Goal: Information Seeking & Learning: Learn about a topic

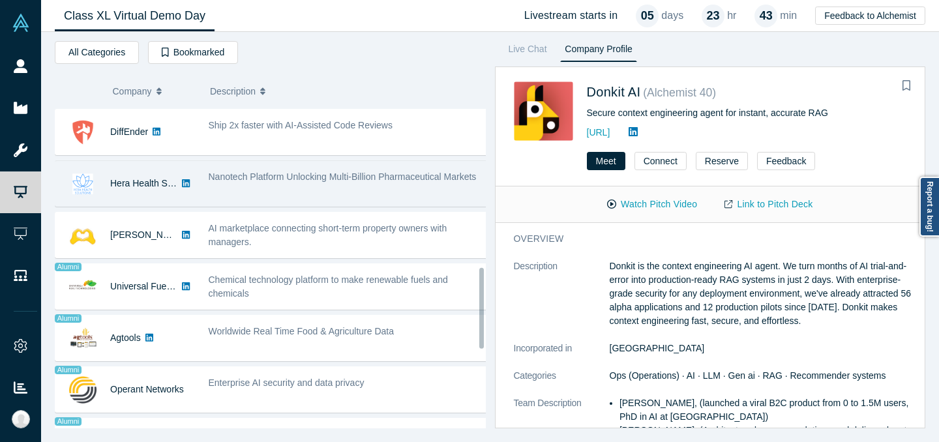
scroll to position [649, 0]
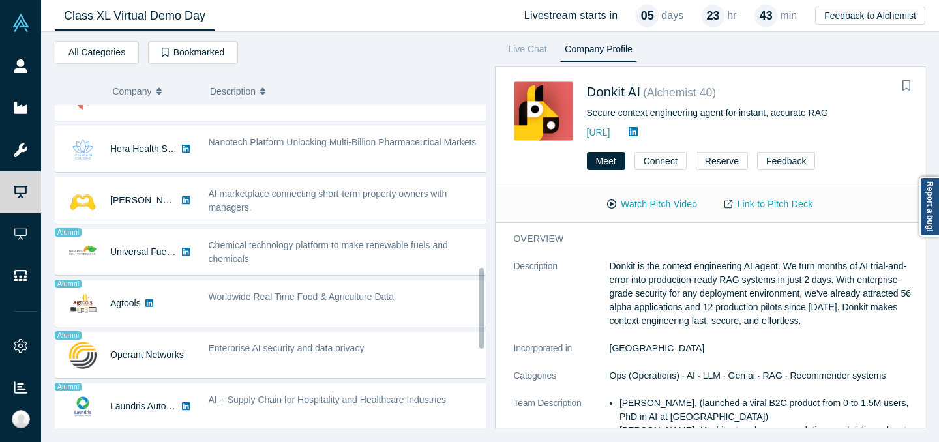
click at [157, 169] on div "Hera Health Solutions" at bounding box center [143, 149] width 67 height 45
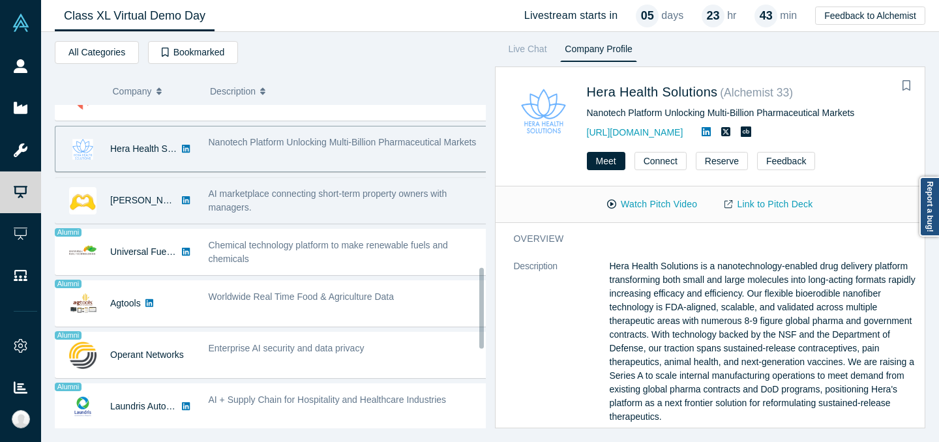
click at [193, 203] on div "[PERSON_NAME] AI" at bounding box center [125, 200] width 140 height 45
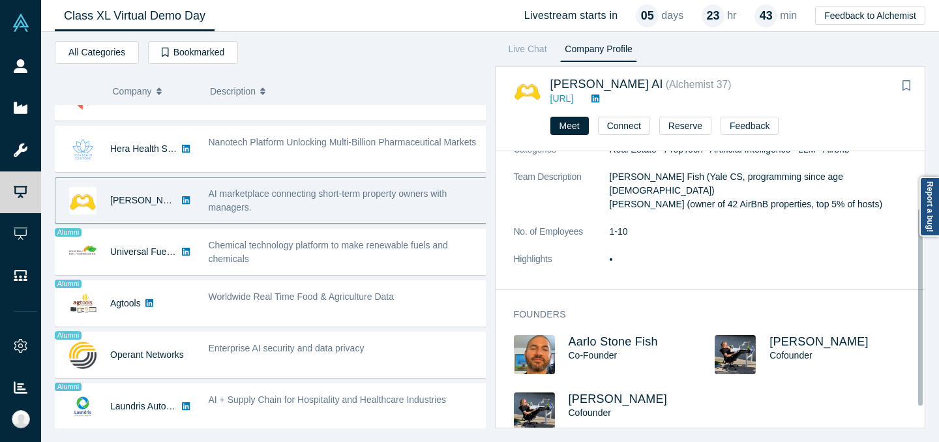
scroll to position [109, 0]
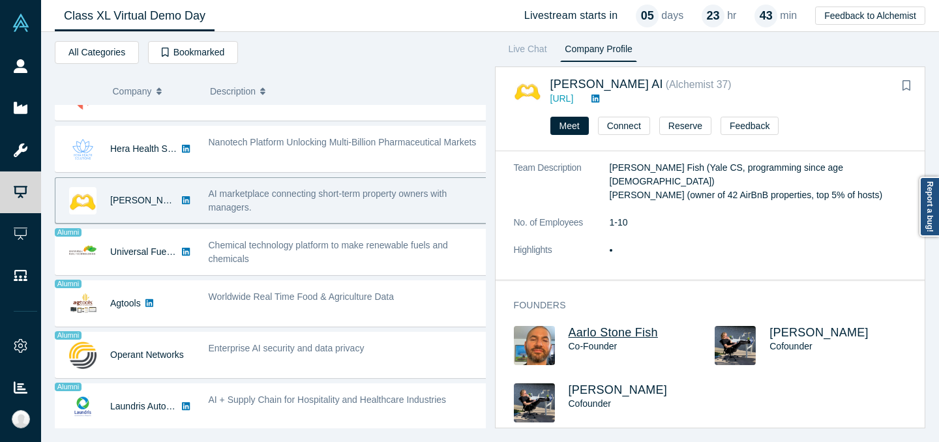
click at [638, 326] on span "Aarlo Stone Fish" at bounding box center [613, 332] width 89 height 13
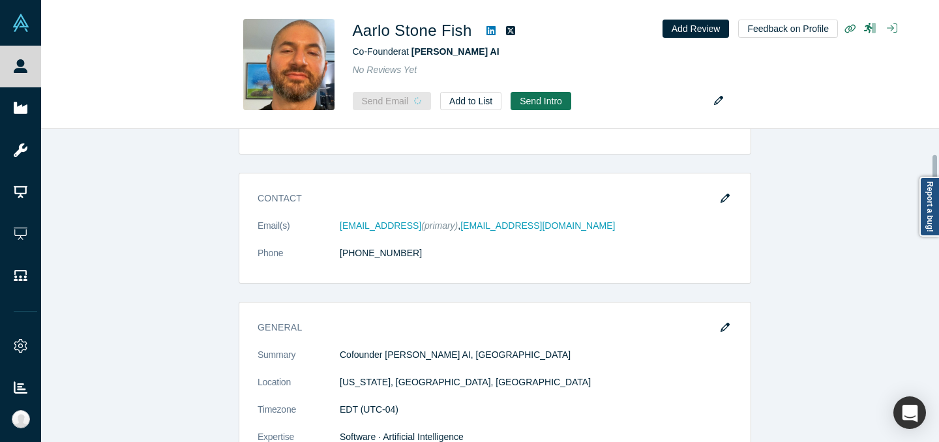
scroll to position [112, 0]
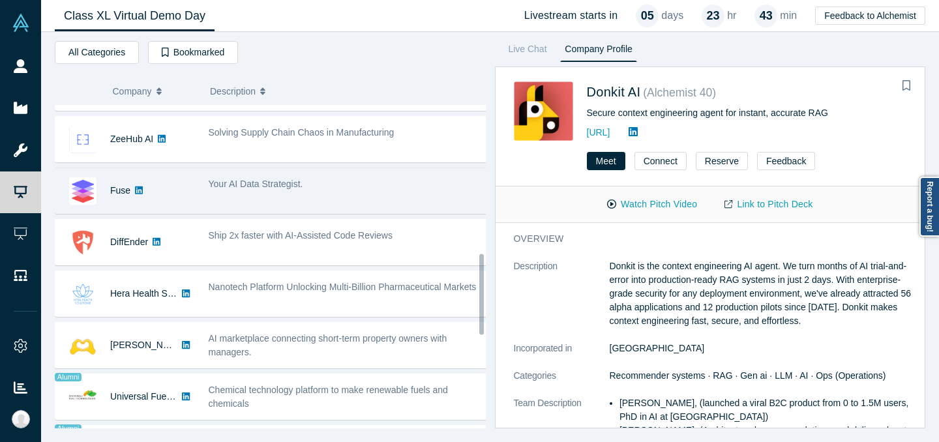
scroll to position [641, 0]
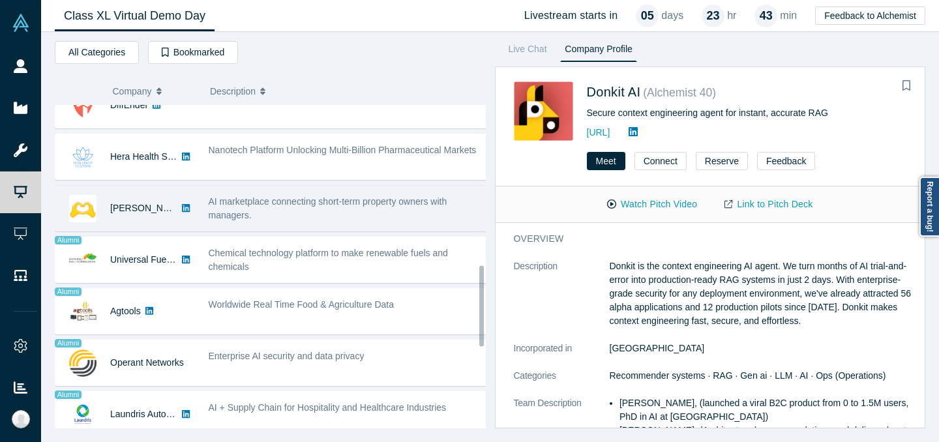
click at [340, 201] on span "AI marketplace connecting short-term property owners with managers." at bounding box center [328, 208] width 239 height 24
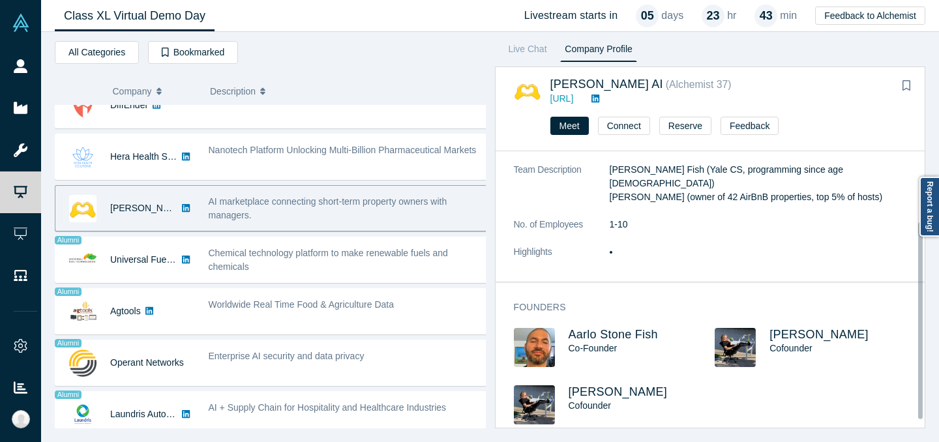
scroll to position [109, 0]
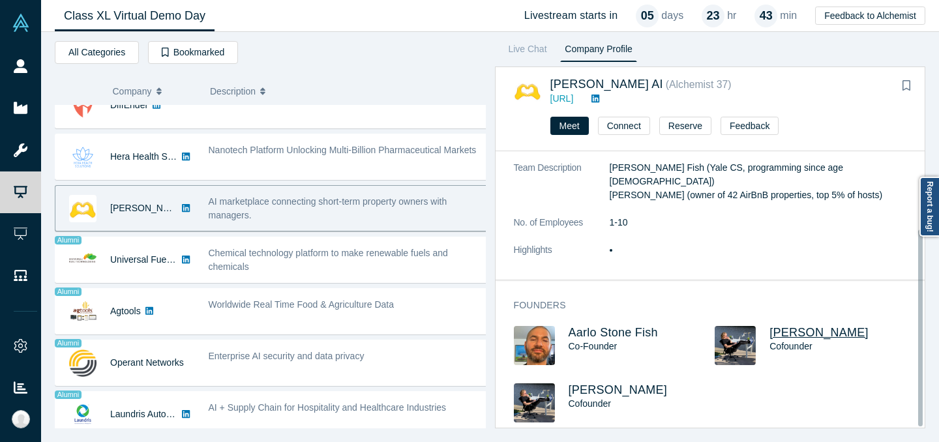
click at [829, 326] on span "[PERSON_NAME]" at bounding box center [819, 332] width 99 height 13
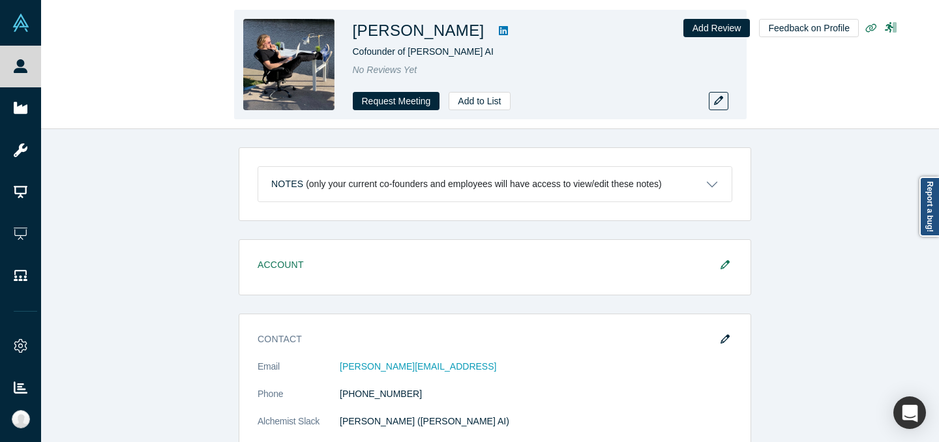
click at [499, 28] on icon at bounding box center [503, 30] width 9 height 10
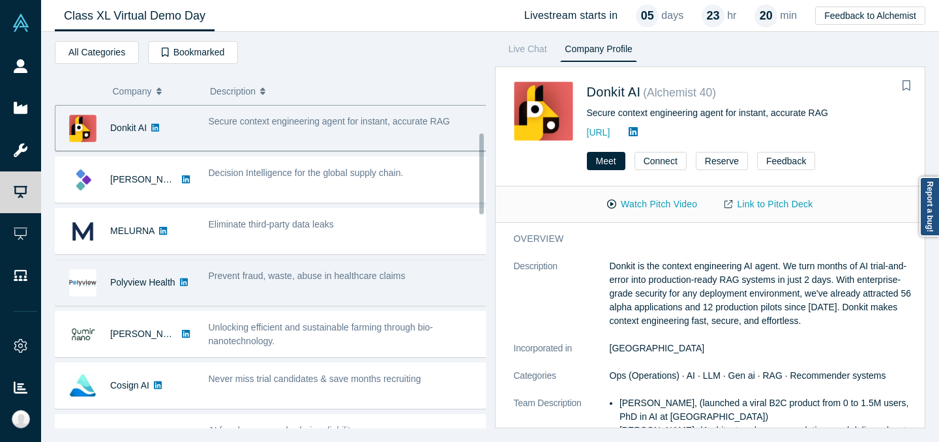
scroll to position [209, 0]
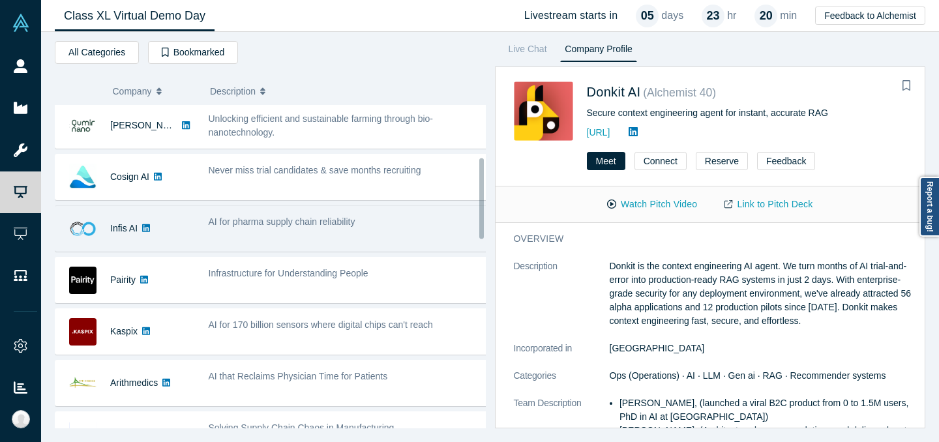
click at [395, 224] on div "AI for pharma supply chain reliability" at bounding box center [349, 222] width 280 height 14
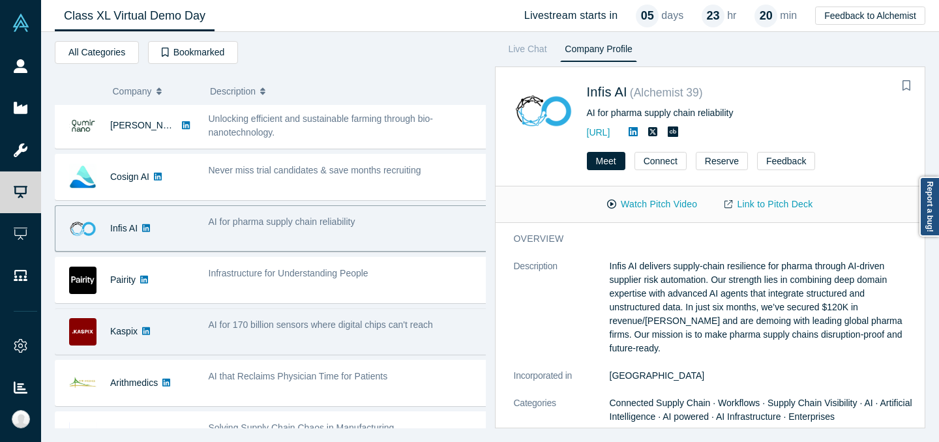
click at [389, 335] on div "AI for 170 billion sensors where digital chips can't reach" at bounding box center [348, 331] width 293 height 41
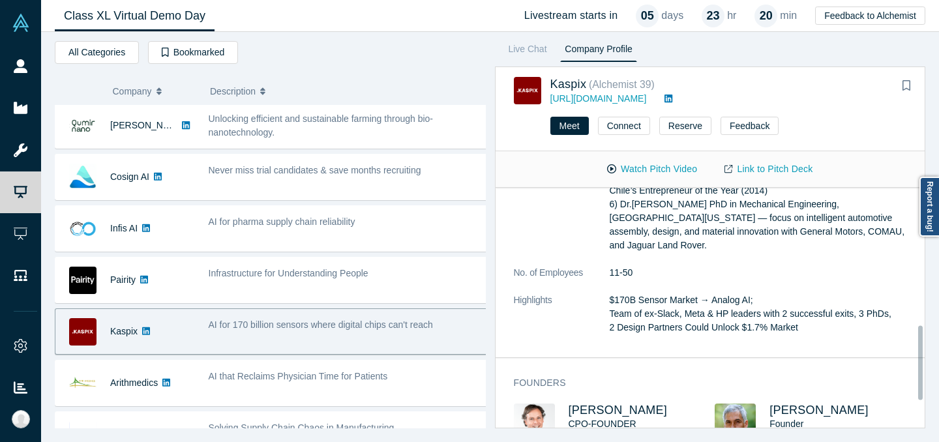
scroll to position [531, 0]
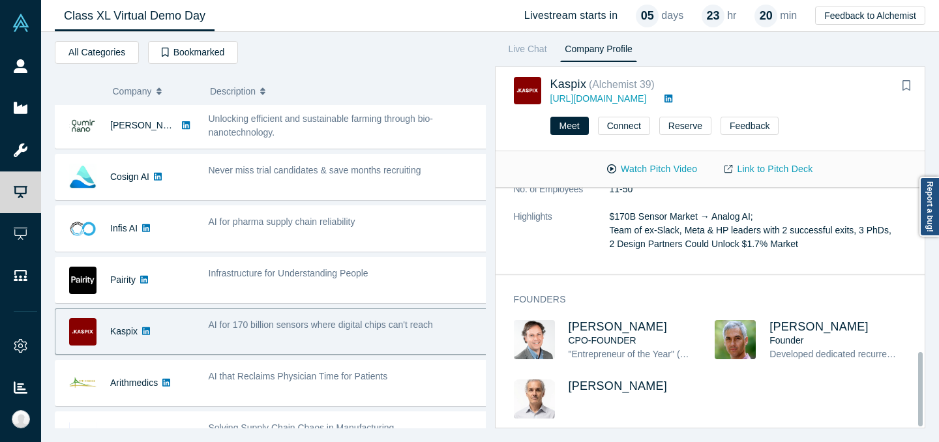
click at [640, 334] on div "CPO-FOUNDER" at bounding box center [632, 341] width 127 height 14
click at [640, 320] on span "Andres Valdivieso" at bounding box center [618, 326] width 99 height 13
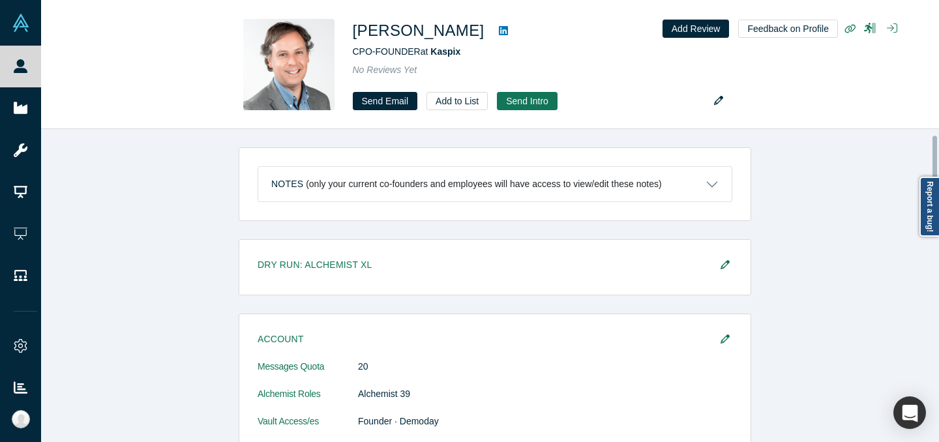
scroll to position [261, 0]
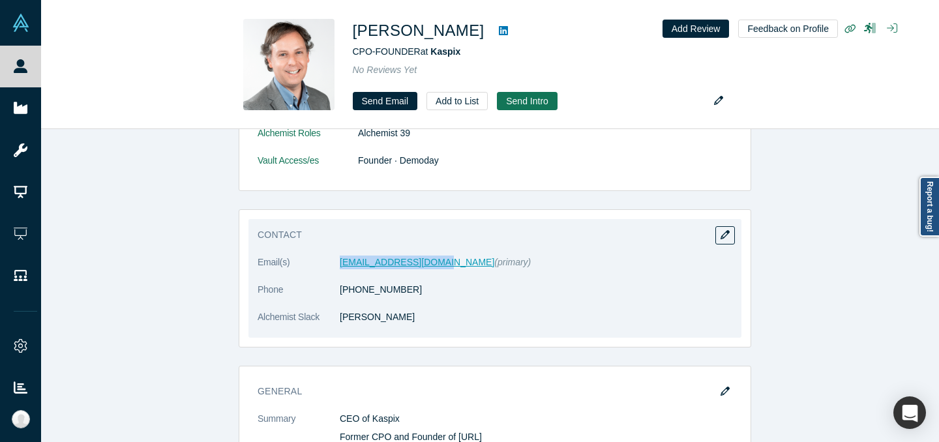
copy link "avaldivieso@kaspix.io"
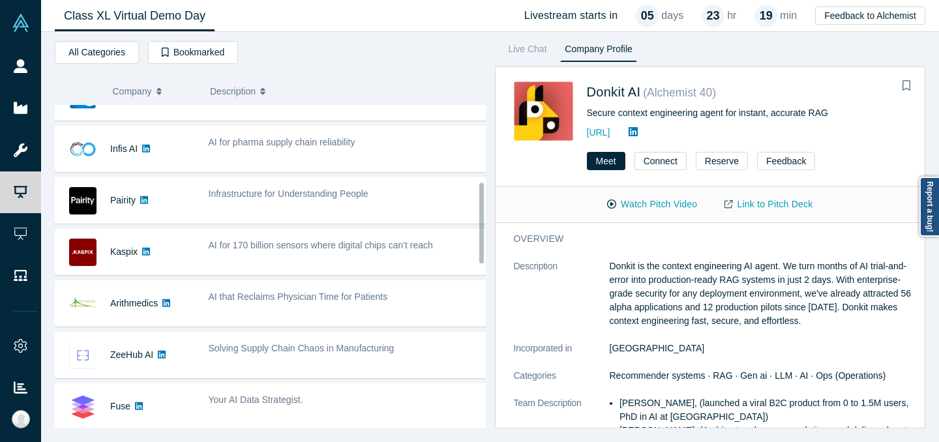
scroll to position [356, 0]
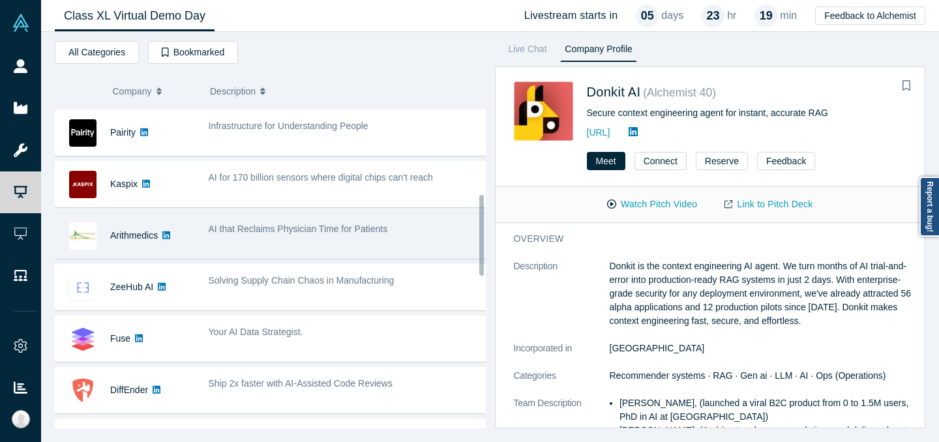
click at [282, 237] on div "AI that Reclaims Physician Time for Patients" at bounding box center [348, 235] width 293 height 41
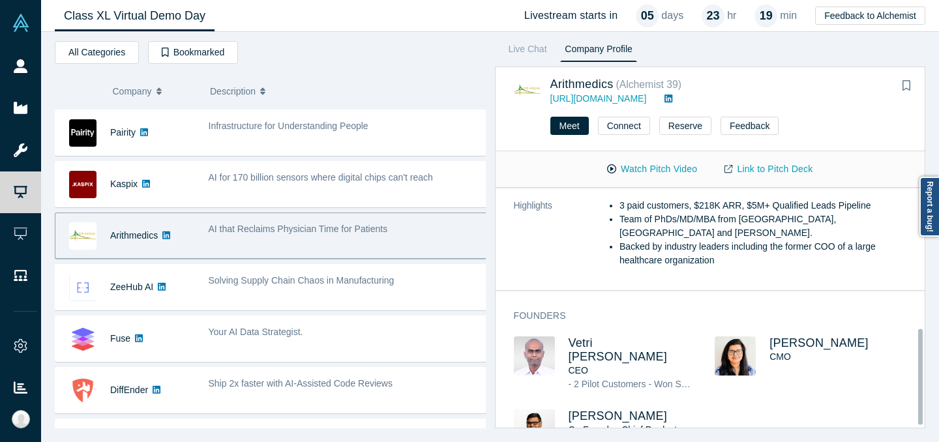
scroll to position [355, 0]
click at [658, 336] on span "Vetri Venthan Elango" at bounding box center [618, 349] width 99 height 27
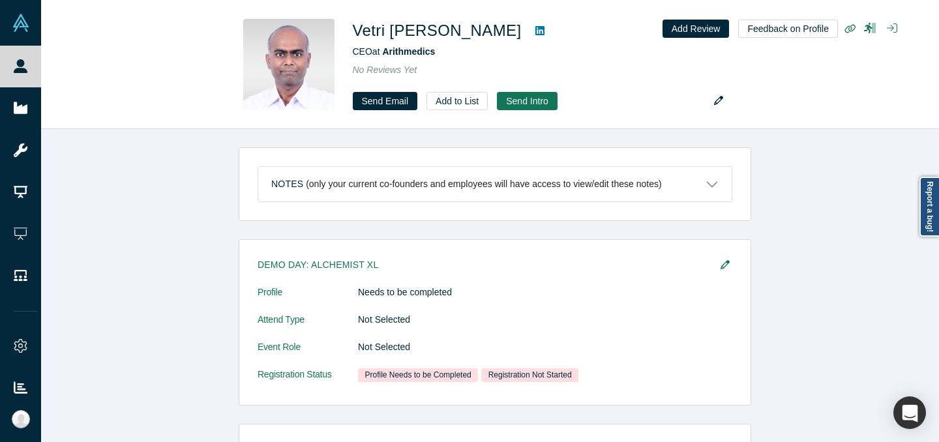
click at [577, 231] on div "Notes (only your current co-founders and employees will have access to view/edi…" at bounding box center [495, 290] width 908 height 323
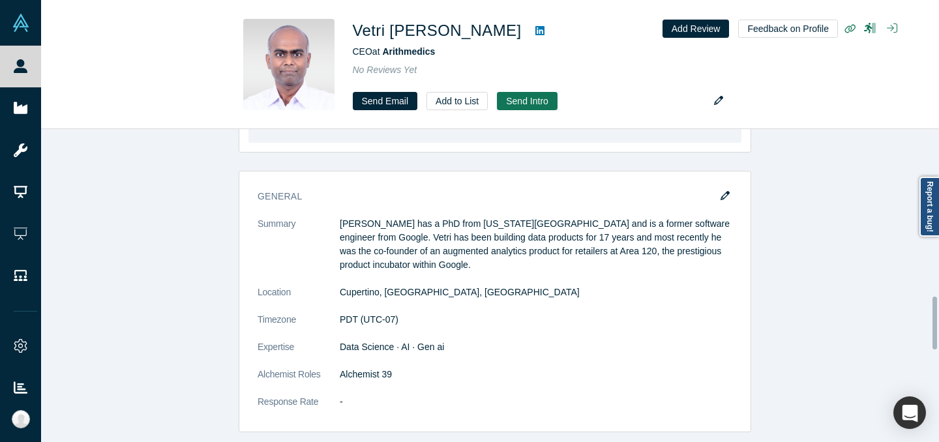
scroll to position [945, 0]
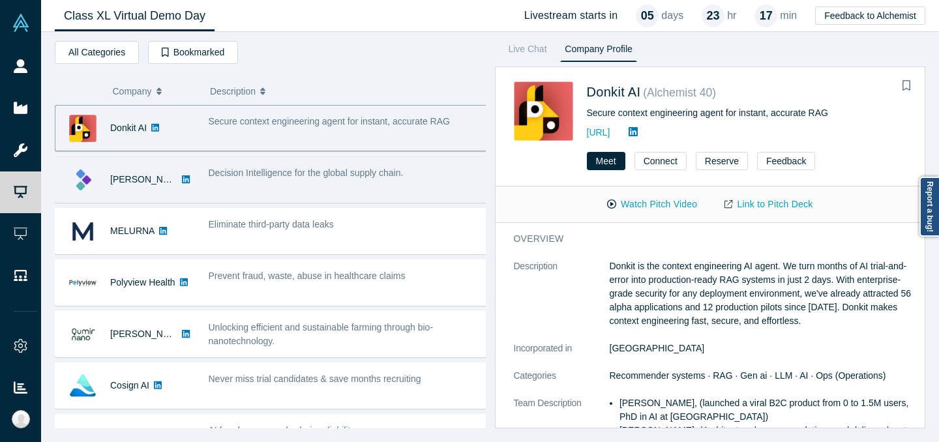
click at [320, 185] on div "Decision Intelligence for the global supply chain." at bounding box center [348, 179] width 293 height 41
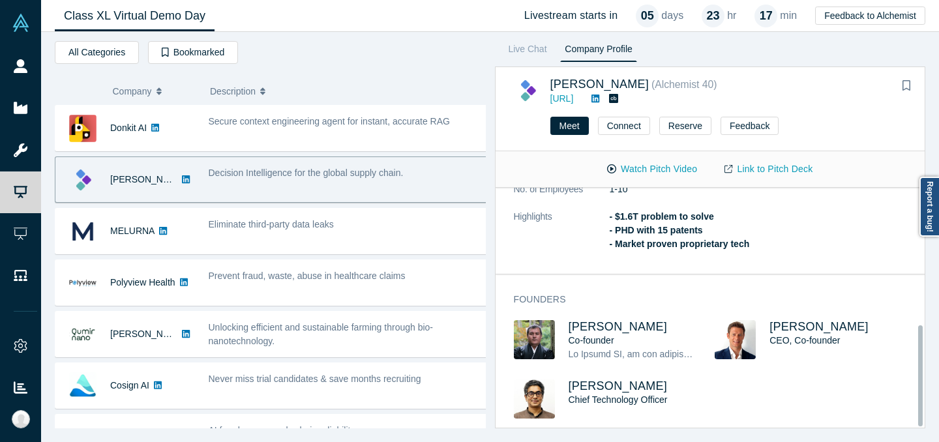
scroll to position [325, 0]
click at [800, 320] on span "Evan Burkosky" at bounding box center [819, 326] width 99 height 13
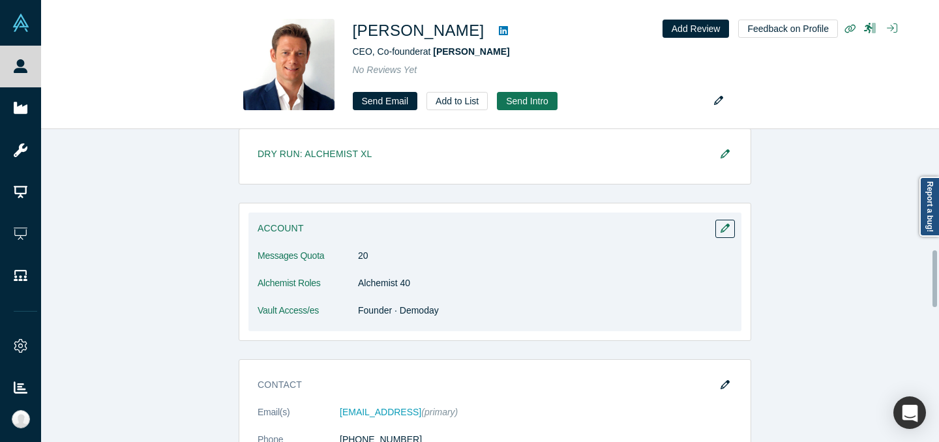
scroll to position [670, 0]
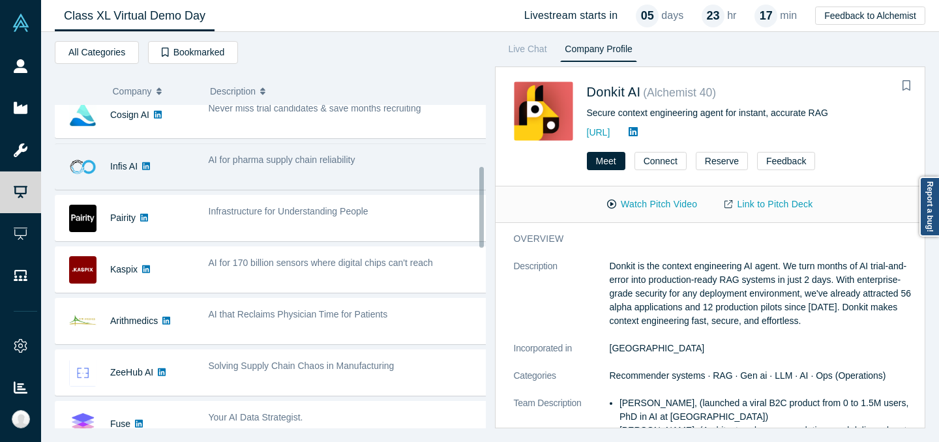
scroll to position [368, 0]
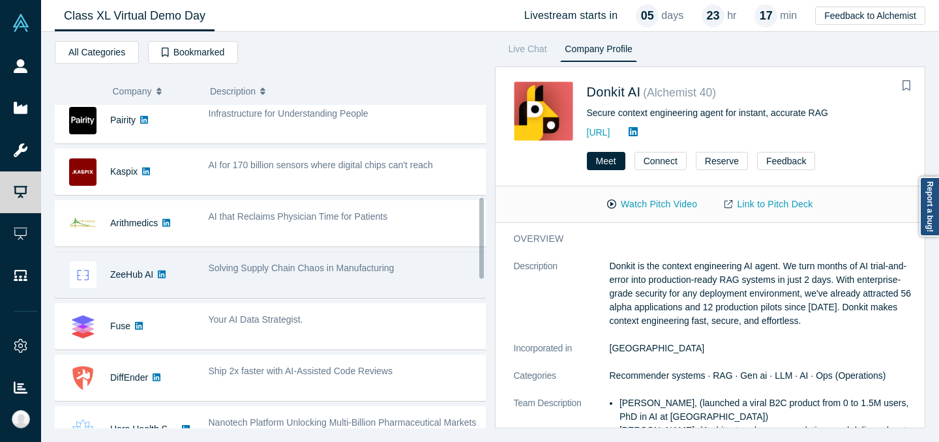
click at [267, 280] on div "Solving Supply Chain Chaos in Manufacturing" at bounding box center [348, 274] width 293 height 41
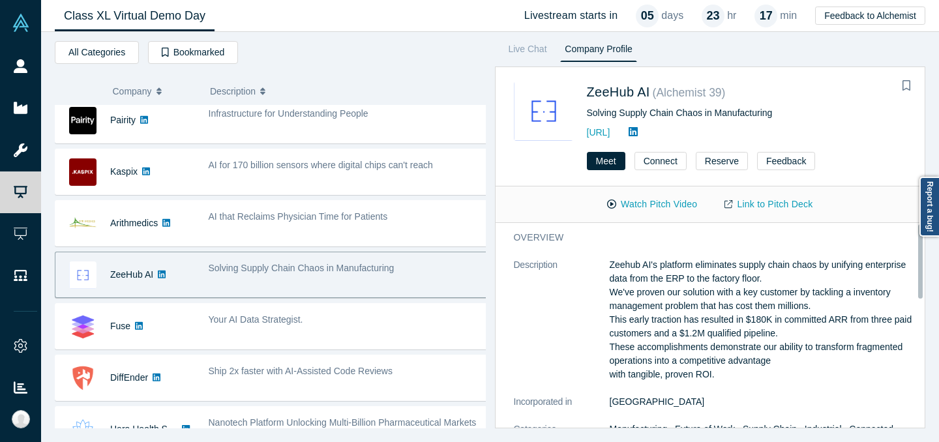
scroll to position [0, 0]
click at [635, 91] on span "ZeeHub AI" at bounding box center [618, 92] width 63 height 14
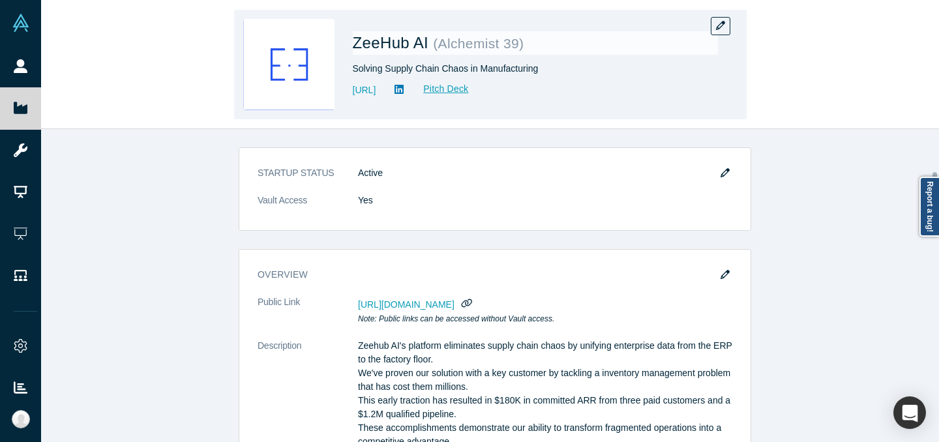
scroll to position [225, 0]
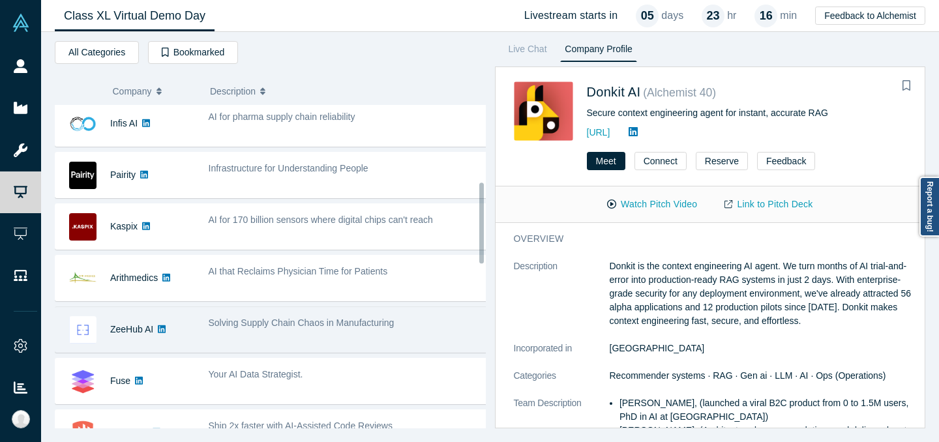
scroll to position [314, 0]
click at [359, 330] on div "Solving Supply Chain Chaos in Manufacturing" at bounding box center [348, 328] width 293 height 41
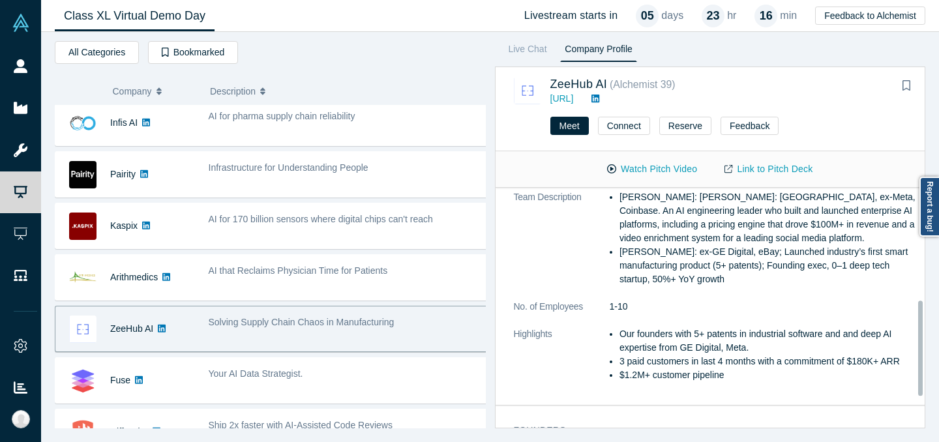
scroll to position [362, 0]
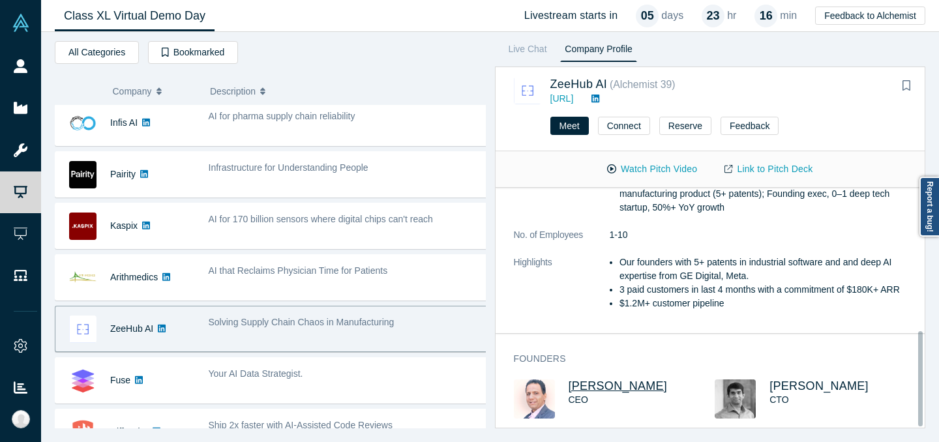
click at [604, 380] on span "Nilesh Dixit" at bounding box center [618, 386] width 99 height 13
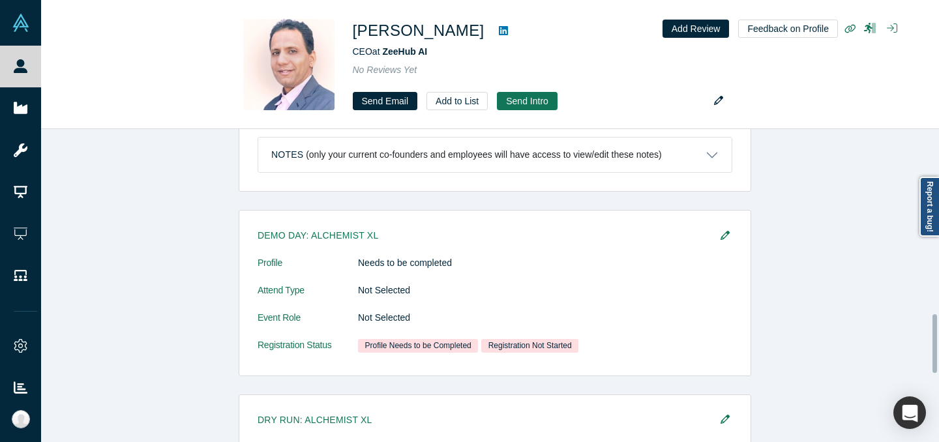
scroll to position [991, 0]
